Goal: Answer question/provide support: Share knowledge or assist other users

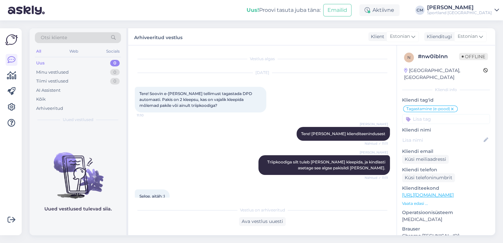
scroll to position [126, 0]
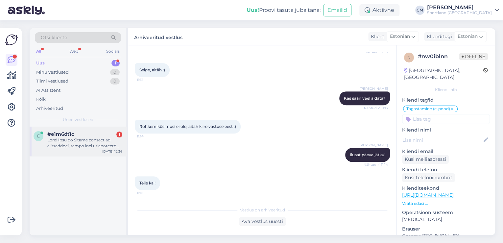
click at [94, 145] on div at bounding box center [84, 143] width 75 height 12
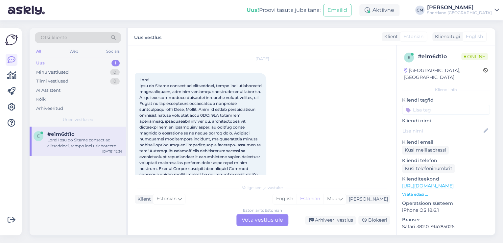
click at [269, 219] on div "Estonian to Estonian Võta vestlus üle" at bounding box center [262, 220] width 52 height 12
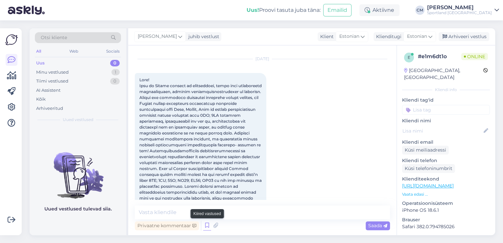
click at [209, 227] on icon at bounding box center [207, 225] width 8 height 10
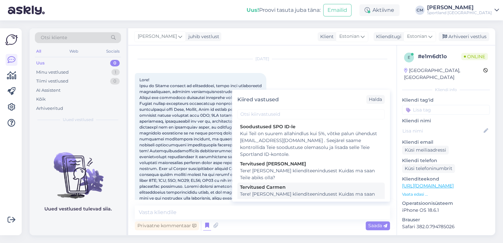
click at [289, 193] on div "Tere! [PERSON_NAME] klienditeenindusest Kuidas ma saan Teile abiks olla?" at bounding box center [311, 198] width 142 height 14
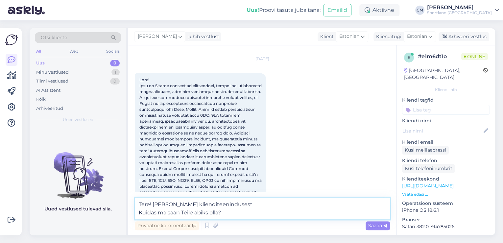
drag, startPoint x: 221, startPoint y: 213, endPoint x: 132, endPoint y: 215, distance: 88.7
click at [132, 215] on div "Vestlus algas [DATE] 12:36 Tere! [PERSON_NAME] klienditeenindusest Kuidas ma sa…" at bounding box center [262, 140] width 268 height 190
type textarea "Tere! [PERSON_NAME] klienditeenindusest"
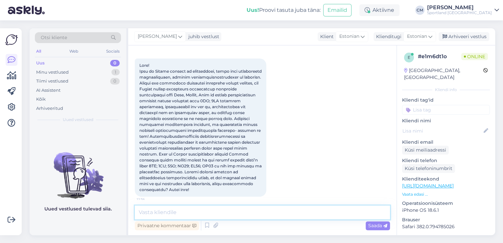
scroll to position [55, 0]
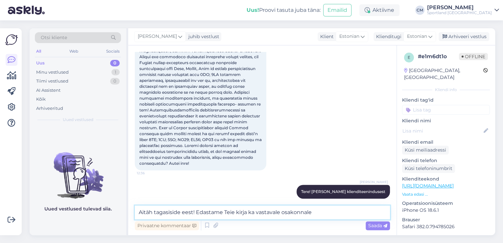
type textarea "Aitäh tagasiside eest! Edastame Teie kirja ka vastavale osakonnale."
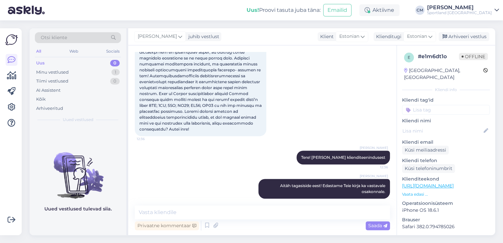
click at [421, 109] on div "e # e1m6dt1o Offline [GEOGRAPHIC_DATA], [GEOGRAPHIC_DATA] Kliendi info Kliendi …" at bounding box center [446, 184] width 98 height 279
click at [423, 108] on div "e # e1m6dt1o Offline [GEOGRAPHIC_DATA], [GEOGRAPHIC_DATA] Kliendi info Kliendi …" at bounding box center [446, 184] width 98 height 279
click at [432, 105] on input at bounding box center [446, 110] width 88 height 10
type input "tagast"
click at [451, 125] on span "Tagastamine (kauplus)" at bounding box center [445, 127] width 45 height 4
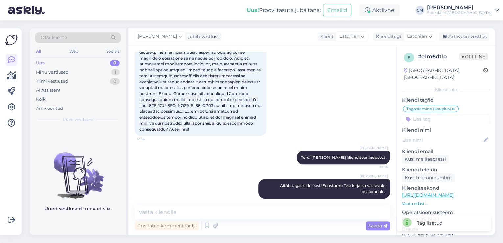
click at [443, 114] on input at bounding box center [446, 119] width 88 height 10
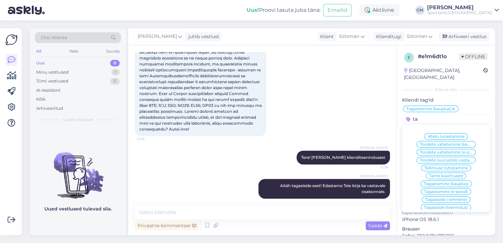
type input "t"
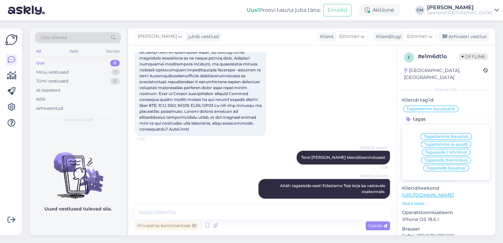
type input "tagas"
click at [322, 110] on div "[DATE] 12:36" at bounding box center [262, 60] width 255 height 166
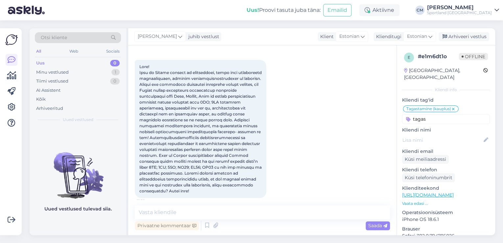
scroll to position [36, 0]
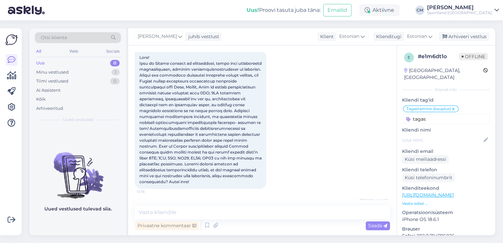
click at [335, 82] on div "[DATE] 12:36" at bounding box center [262, 113] width 255 height 166
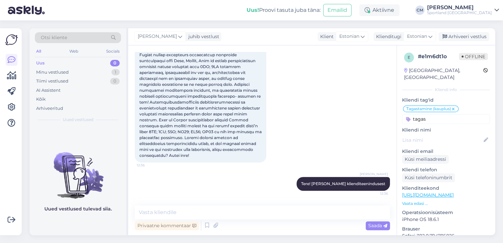
scroll to position [89, 0]
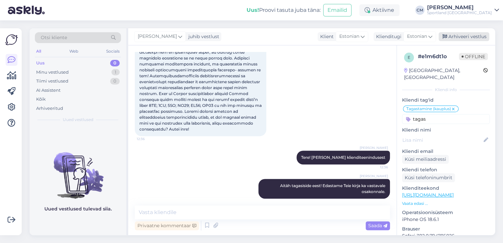
click at [462, 38] on div "Arhiveeri vestlus" at bounding box center [463, 36] width 51 height 9
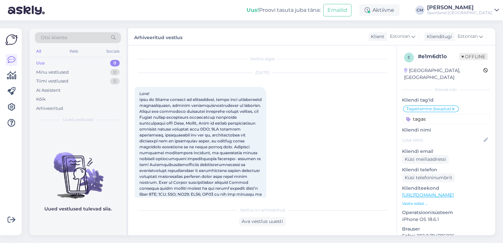
scroll to position [26, 0]
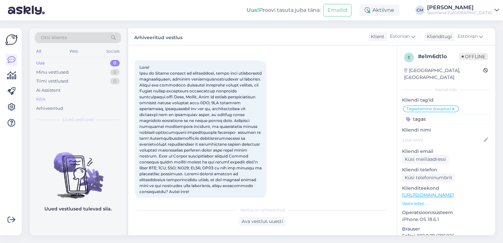
click at [62, 95] on div "Kõik" at bounding box center [78, 99] width 86 height 9
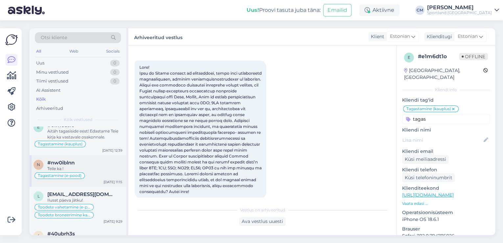
scroll to position [0, 0]
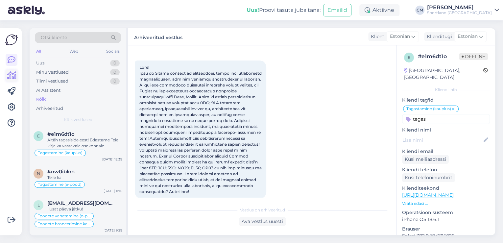
click at [15, 79] on icon at bounding box center [12, 76] width 10 height 8
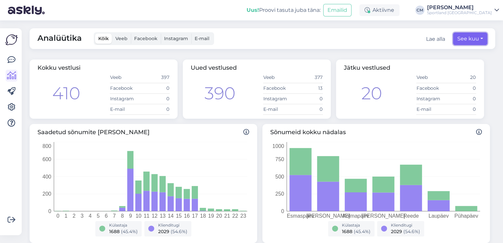
click at [459, 43] on button "See kuu" at bounding box center [470, 39] width 34 height 12
select select "7"
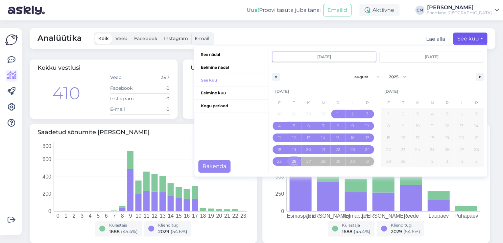
click at [292, 158] on span "26" at bounding box center [293, 161] width 15 height 9
type input "[DATE]"
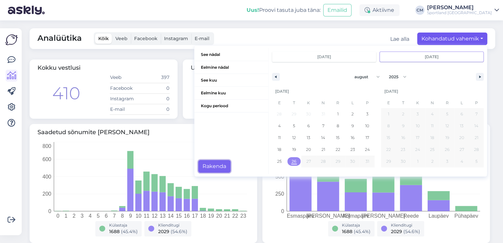
click at [203, 161] on button "Rakenda" at bounding box center [214, 166] width 32 height 12
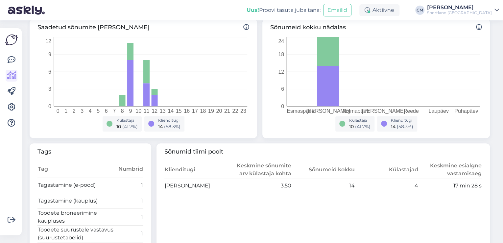
scroll to position [79, 0]
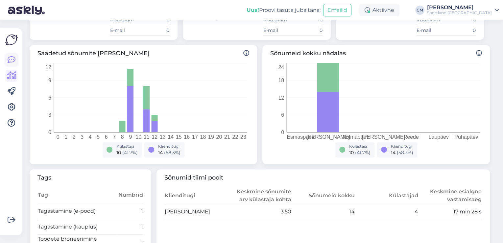
click at [16, 61] on link at bounding box center [12, 60] width 12 height 12
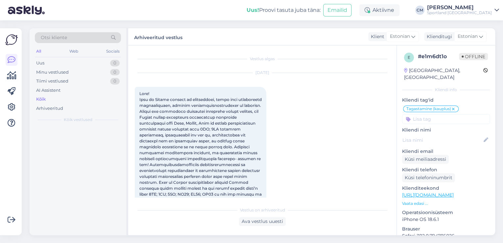
scroll to position [14, 0]
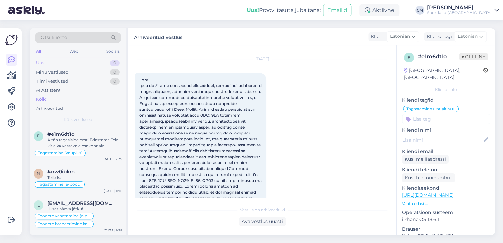
click at [74, 63] on div "Uus 0" at bounding box center [78, 62] width 86 height 9
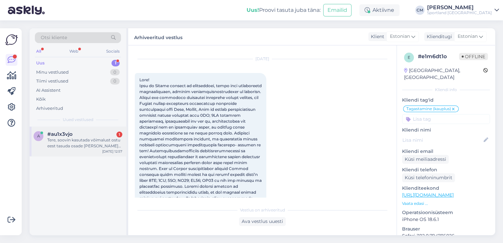
click at [112, 141] on div "Tere, soovin kasutada võimalust ostu eest tasuda osade [PERSON_NAME] ehk 3 kuud…" at bounding box center [84, 143] width 75 height 12
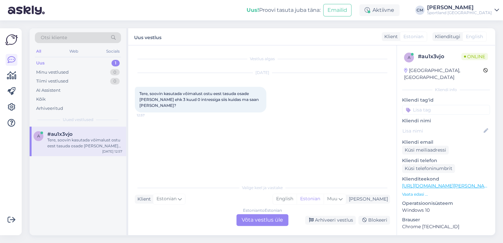
click at [266, 218] on div "Estonian to Estonian Võta vestlus üle" at bounding box center [262, 220] width 52 height 12
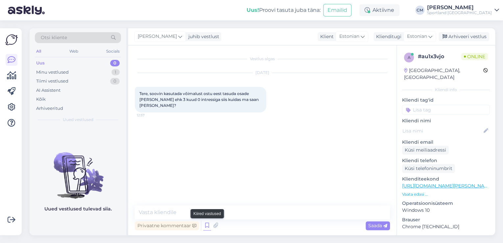
click at [207, 225] on icon at bounding box center [207, 225] width 8 height 10
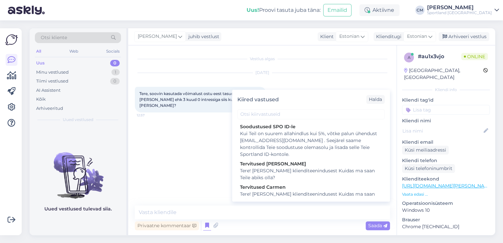
click at [320, 184] on div "Tervitused Carmen" at bounding box center [311, 187] width 142 height 7
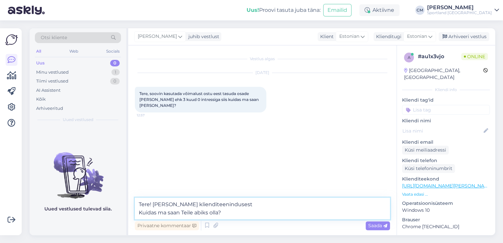
drag, startPoint x: 261, startPoint y: 210, endPoint x: 149, endPoint y: 213, distance: 112.1
click at [149, 213] on textarea "Tere! [PERSON_NAME] klienditeenindusest Kuidas ma saan Teile abiks olla?" at bounding box center [262, 208] width 255 height 22
type textarea "Tere! [PERSON_NAME] klienditeenindusest"
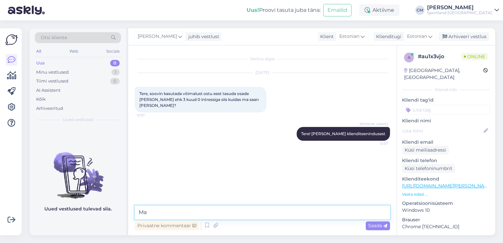
type textarea "M"
type textarea "Ostukorvi [PERSON_NAME] saate makseviisiks valida kas ESTO või Inbank."
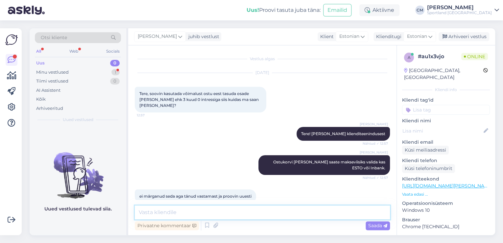
scroll to position [5, 0]
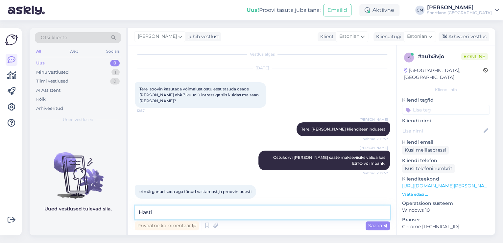
type textarea "Hästi!"
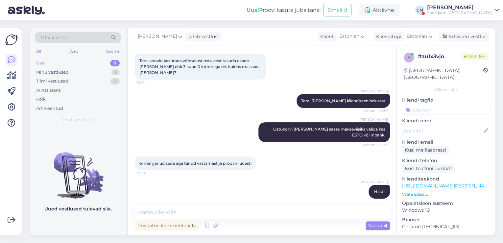
click at [467, 12] on div "Sportland [GEOGRAPHIC_DATA]" at bounding box center [459, 12] width 65 height 5
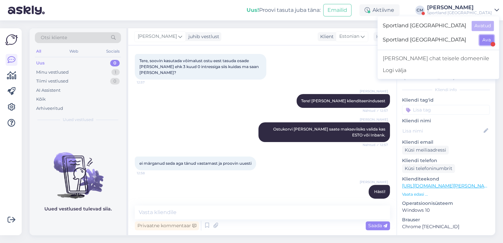
click at [479, 39] on button "Ava" at bounding box center [486, 40] width 14 height 10
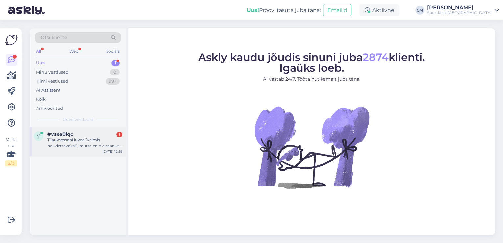
click at [84, 133] on div "#vsea0lqc 1" at bounding box center [84, 134] width 75 height 6
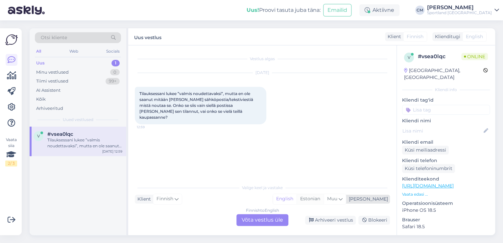
click at [323, 198] on div "Estonian" at bounding box center [309, 199] width 27 height 10
click at [259, 221] on div "Finnish to Estonian Võta vestlus üle" at bounding box center [262, 220] width 52 height 12
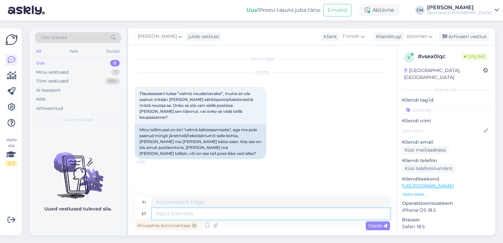
click at [242, 217] on textarea at bounding box center [271, 213] width 238 height 11
type textarea "Tere!"
type textarea "Hei!"
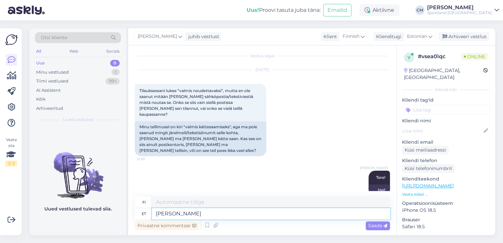
type textarea "[PERSON_NAME]"
type textarea "Minä [PERSON_NAME]"
type textarea "[PERSON_NAME] Klienditeenindusest."
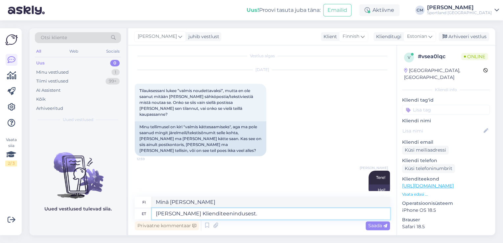
type textarea "[PERSON_NAME] asiakaspalvelusta."
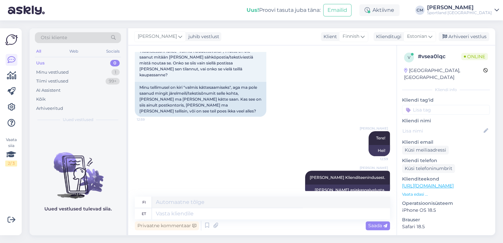
click at [451, 13] on div "Sportland [GEOGRAPHIC_DATA]" at bounding box center [459, 12] width 65 height 5
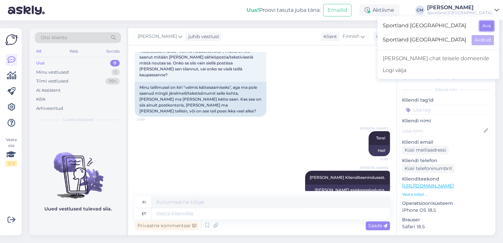
click at [488, 28] on button "Ava" at bounding box center [486, 26] width 14 height 10
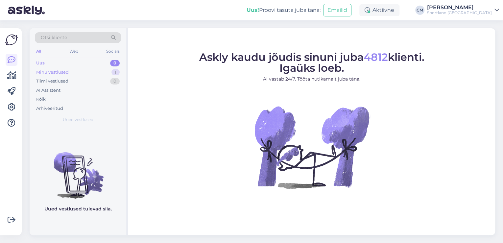
click at [116, 68] on div "Minu vestlused 1" at bounding box center [78, 72] width 86 height 9
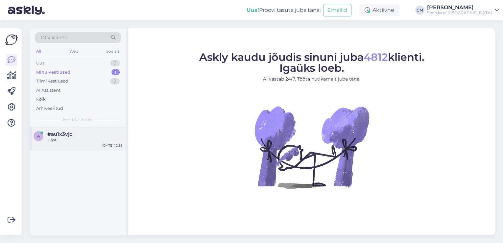
click at [87, 128] on div "a #au1x3vjo Hästi! [DATE] 12:58" at bounding box center [78, 138] width 97 height 24
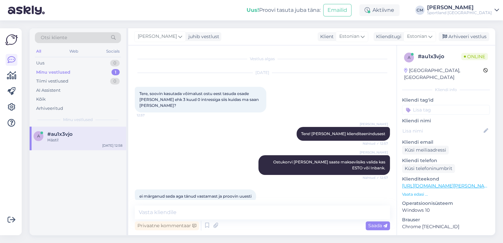
scroll to position [33, 0]
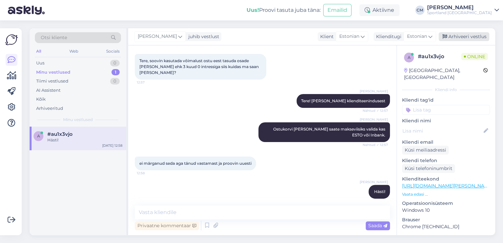
click at [465, 40] on div "Arhiveeri vestlus" at bounding box center [463, 36] width 51 height 9
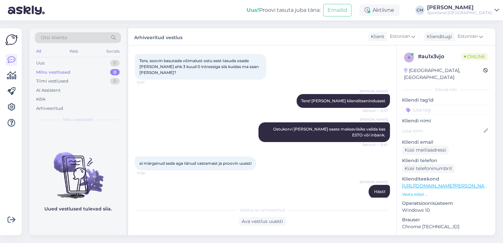
click at [456, 105] on input at bounding box center [446, 110] width 88 height 10
type input "[PERSON_NAME]"
click at [451, 125] on span "Järelmaksu küsimused" at bounding box center [445, 127] width 45 height 4
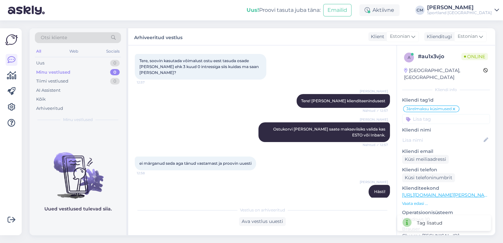
click at [463, 12] on div "Sportland [GEOGRAPHIC_DATA]" at bounding box center [459, 12] width 65 height 5
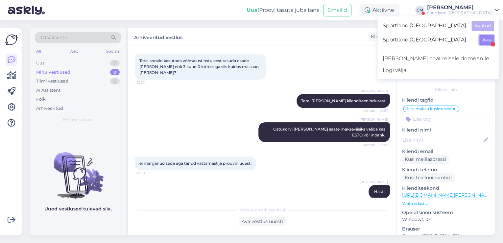
click at [480, 41] on button "Ava" at bounding box center [486, 40] width 14 height 10
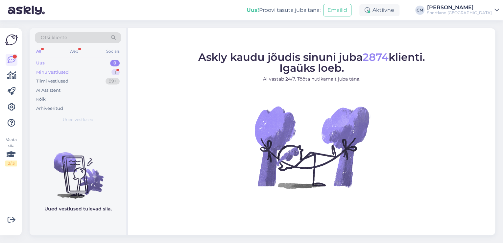
click at [107, 68] on div "Minu vestlused 1" at bounding box center [78, 72] width 86 height 9
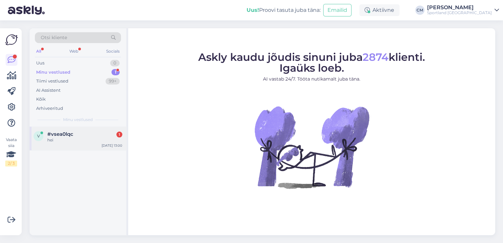
click at [110, 134] on div "#vsea0lqc 1" at bounding box center [84, 134] width 75 height 6
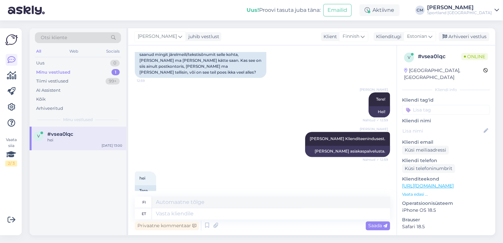
scroll to position [82, 0]
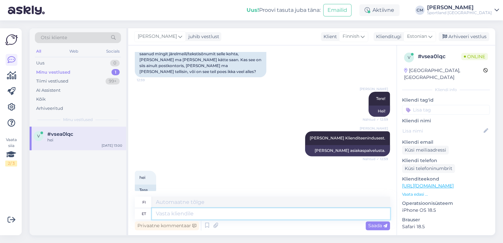
click at [218, 209] on textarea at bounding box center [271, 213] width 238 height 11
type textarea "Mis o"
type textarea "Mitä"
type textarea "Mis on T"
type textarea "Mikä on"
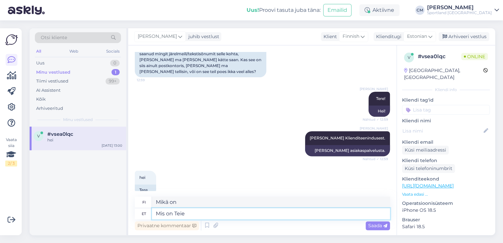
type textarea "Mis on Teie t"
type textarea "Mikä on sinun?"
type textarea "Mis on [PERSON_NAME] en"
type textarea "Mikä on tilauksesi?"
type textarea "Mis on Teie tellimus enumber?"
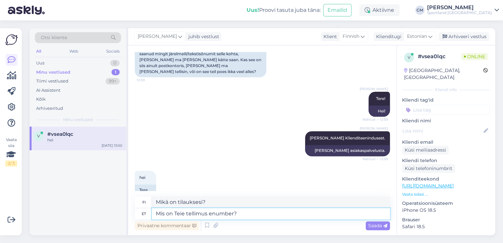
type textarea "Mikä on tilausnumerosi?"
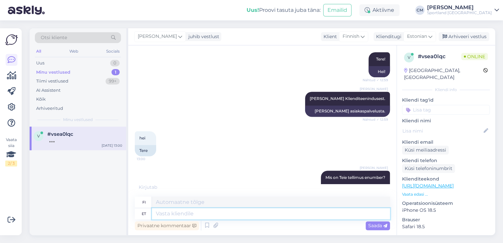
scroll to position [161, 0]
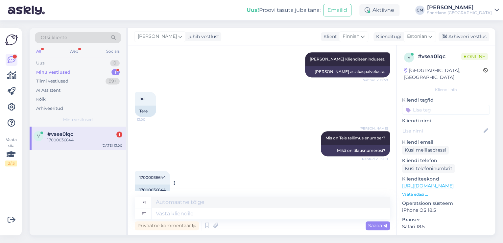
click at [158, 184] on div "17000036644" at bounding box center [152, 189] width 35 height 11
copy div "17000036644"
click at [158, 184] on div "17000036644" at bounding box center [152, 189] width 35 height 11
click at [149, 184] on div "17000036644" at bounding box center [152, 189] width 35 height 11
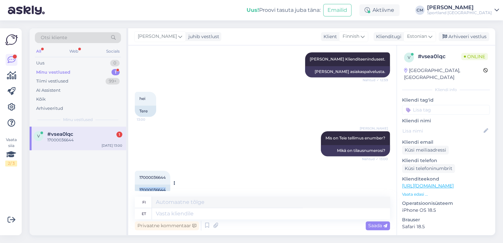
click at [149, 184] on div "17000036644" at bounding box center [152, 189] width 35 height 11
copy div "17000036644"
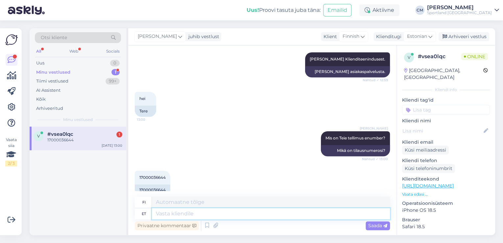
click at [210, 215] on textarea at bounding box center [271, 213] width 238 height 11
paste textarea "[URL][DOMAIN_NAME]"
type textarea "[URL][DOMAIN_NAME]"
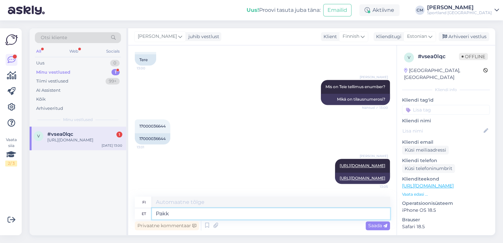
type textarea "Pakk o"
type textarea "Paketti"
type textarea "Pakk on te"
type textarea "Paketti on"
type textarea "Pakk on teie po"
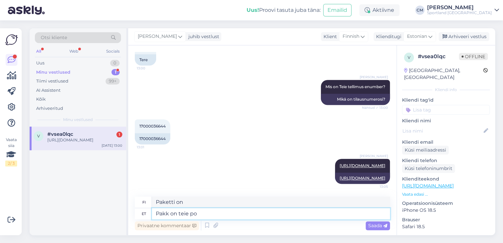
type textarea "Paketti on sinun."
type textarea "Pakk on teie [PERSON_NAME] t"
type textarea "[PERSON_NAME] on matkalla [GEOGRAPHIC_DATA]."
type textarea "Pakk on teie [PERSON_NAME], s"
type textarea "[PERSON_NAME] on matkalla sinulle,"
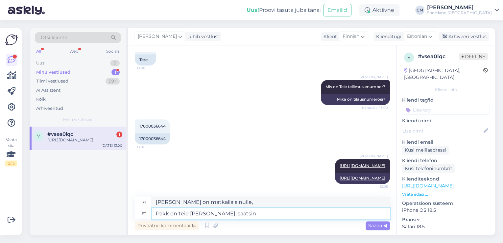
type textarea "Pakk on teie [PERSON_NAME], saatsin j"
type textarea "[PERSON_NAME] on matkalla [GEOGRAPHIC_DATA], lähetin sen."
type textarea "Pakk on teie [PERSON_NAME], saatsin jälgimisek sl"
type textarea "[PERSON_NAME] on matkalla [GEOGRAPHIC_DATA], lähetin seurantanumeron."
type textarea "Pakk on teie [PERSON_NAME], saatsin jälgimiseks"
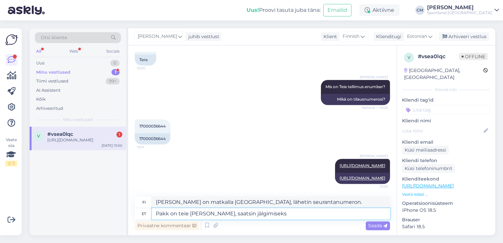
type textarea "[PERSON_NAME] on matkalla [GEOGRAPHIC_DATA], lähetin seurantatunnuksen."
type textarea "Pakk on teie [PERSON_NAME], saatsin jälgimiseks li"
type textarea "[PERSON_NAME] on matkalla [GEOGRAPHIC_DATA], lähetin sen seurantaan."
type textarea "Pakk on teie [PERSON_NAME], saatsin jälgimiseks lingi."
type textarea "[PERSON_NAME] on matkalla [GEOGRAPHIC_DATA], lähetin seurantalinkin."
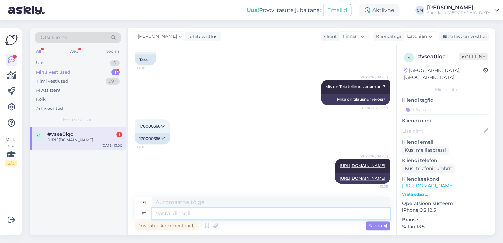
scroll to position [251, 0]
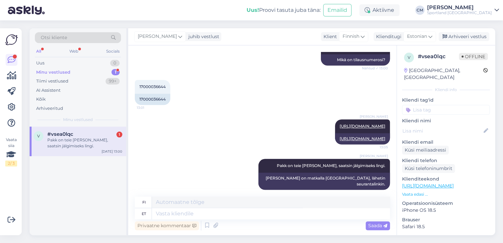
click at [87, 147] on div "Pakk on teie [PERSON_NAME], saatsin jälgimiseks lingi." at bounding box center [84, 143] width 75 height 12
drag, startPoint x: 471, startPoint y: 42, endPoint x: 468, endPoint y: 41, distance: 3.8
click at [470, 42] on div "[PERSON_NAME] juhib vestlust Klient Finnish Klienditugi Estonian Arhiveeri vest…" at bounding box center [311, 36] width 367 height 17
click at [468, 41] on div "Arhiveeri vestlus" at bounding box center [463, 36] width 51 height 9
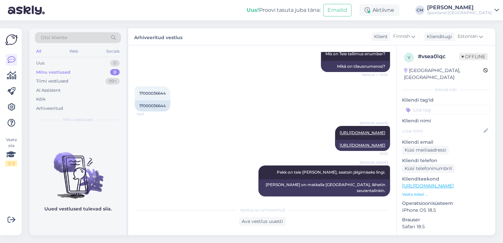
click at [444, 105] on input at bounding box center [446, 110] width 88 height 10
type input "tell"
click at [448, 133] on span "E-[PERSON_NAME] tellimuste [PERSON_NAME] info" at bounding box center [446, 135] width 53 height 4
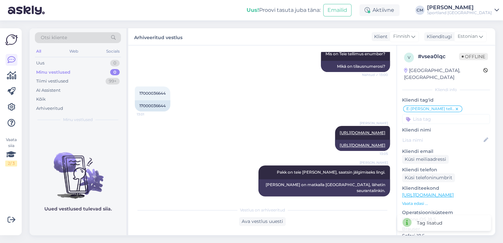
click at [476, 13] on div "Sportland [GEOGRAPHIC_DATA]" at bounding box center [459, 12] width 65 height 5
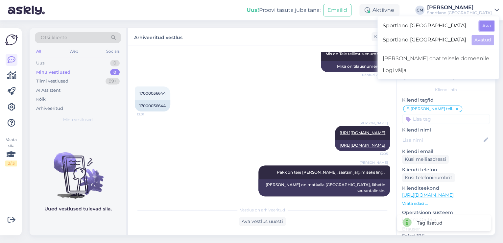
click at [483, 24] on button "Ava" at bounding box center [486, 26] width 14 height 10
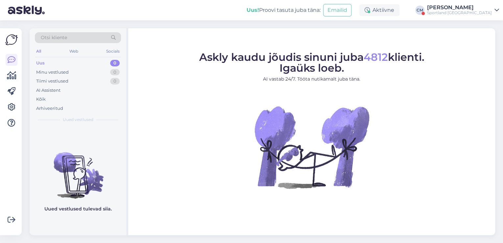
drag, startPoint x: 478, startPoint y: 11, endPoint x: 479, endPoint y: 15, distance: 3.3
click at [478, 11] on div "Sportland [GEOGRAPHIC_DATA]" at bounding box center [459, 12] width 65 height 5
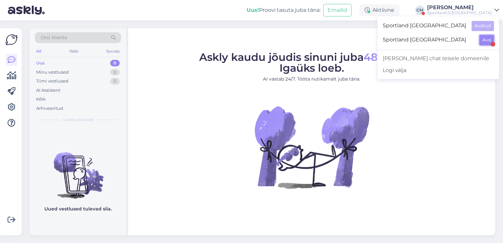
click at [482, 41] on button "Ava" at bounding box center [486, 40] width 14 height 10
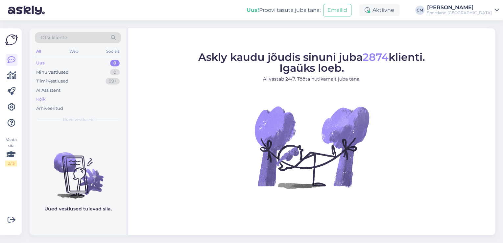
click at [56, 98] on div "Kõik" at bounding box center [78, 99] width 86 height 9
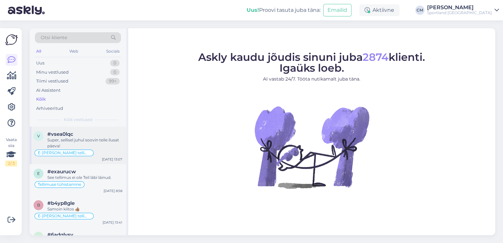
click at [94, 139] on div "Super, sellisel juhul soovin teile ilusat päeva!" at bounding box center [84, 143] width 75 height 12
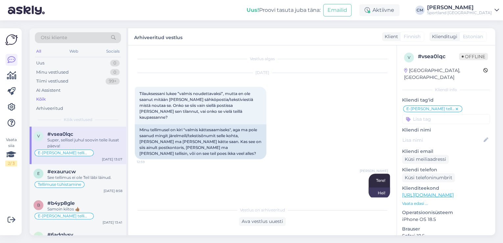
scroll to position [409, 0]
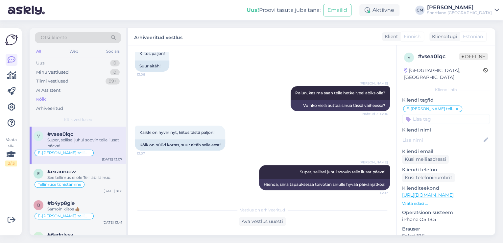
click at [471, 11] on div "Sportland [GEOGRAPHIC_DATA]" at bounding box center [459, 12] width 65 height 5
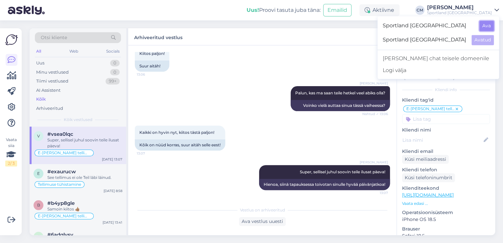
click at [487, 22] on button "Ava" at bounding box center [486, 26] width 14 height 10
